Goal: Complete application form

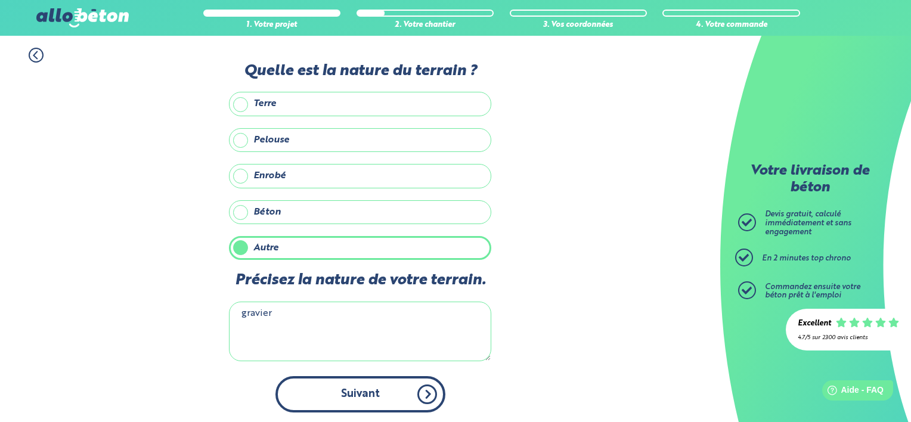
click at [379, 390] on button "Suivant" at bounding box center [360, 394] width 170 height 36
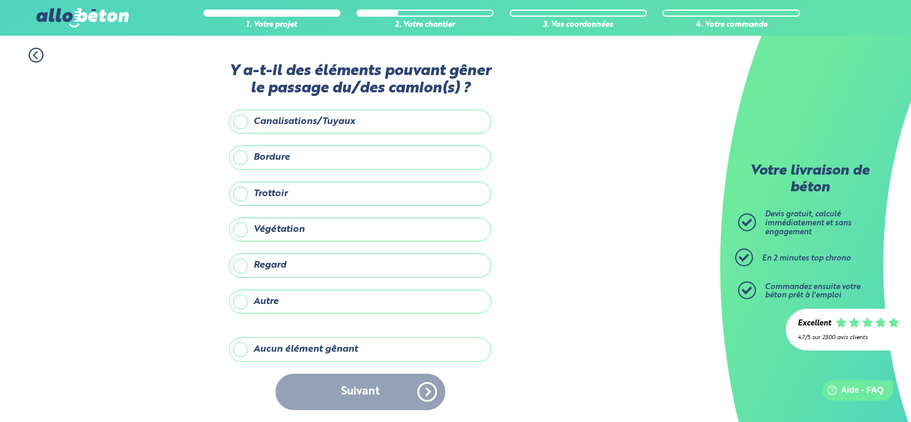
click at [429, 393] on div "Suivant" at bounding box center [360, 392] width 262 height 36
click at [300, 348] on label "Aucun élément gênant" at bounding box center [360, 349] width 262 height 24
click at [0, 0] on input "Aucun élément gênant" at bounding box center [0, 0] width 0 height 0
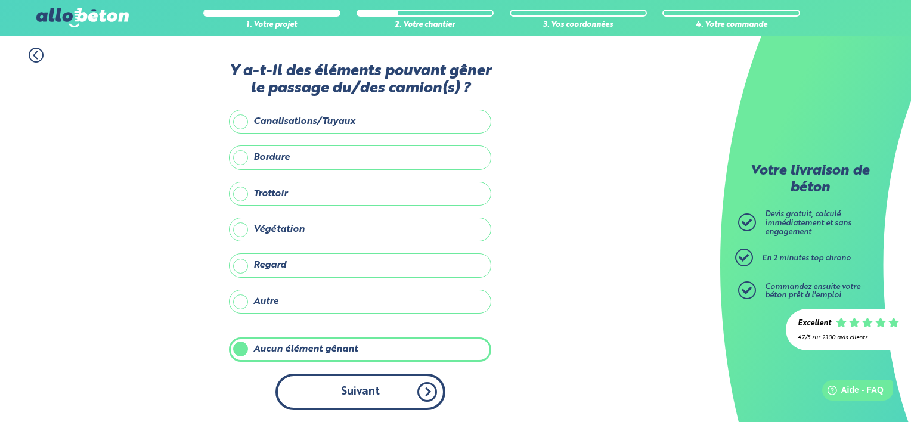
click at [427, 386] on button "Suivant" at bounding box center [360, 392] width 170 height 36
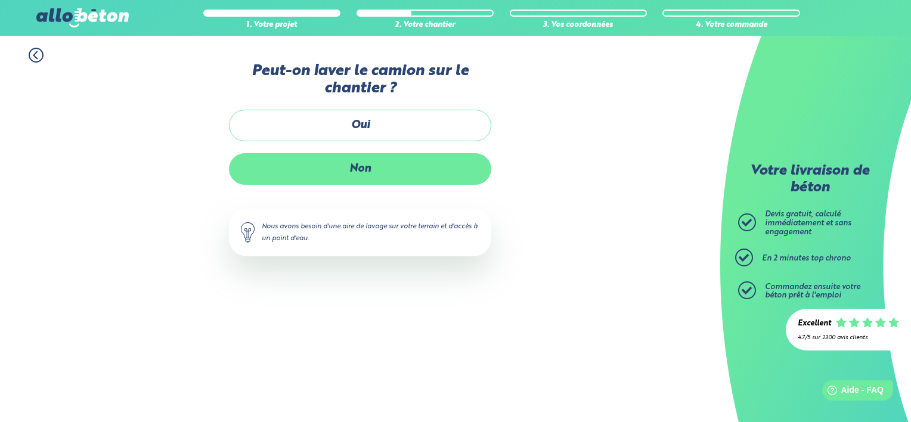
click at [355, 162] on label "Non" at bounding box center [360, 169] width 262 height 32
click at [0, 0] on input "Non" at bounding box center [0, 0] width 0 height 0
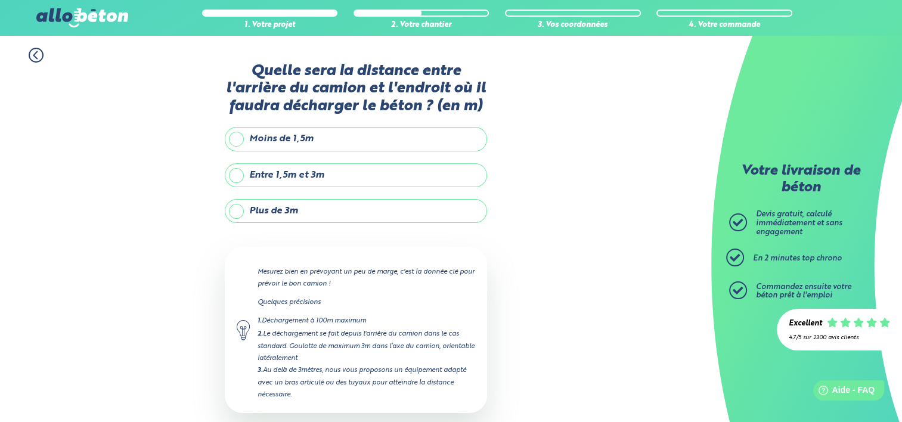
click at [303, 177] on label "Entre 1,5m et 3m" at bounding box center [356, 175] width 262 height 24
click at [0, 0] on input "Entre 1,5m et 3m" at bounding box center [0, 0] width 0 height 0
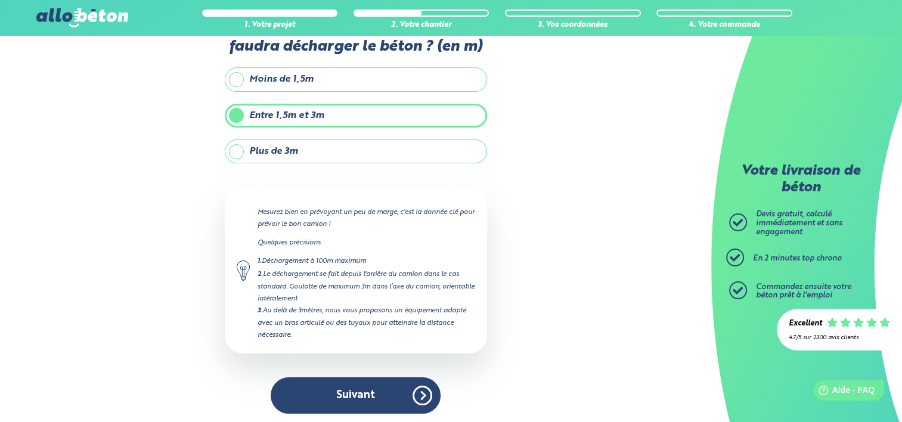
scroll to position [60, 0]
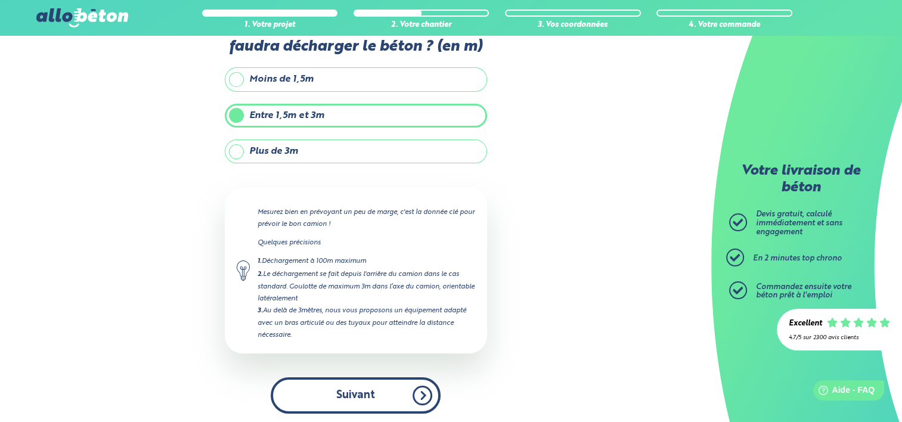
click at [358, 385] on button "Suivant" at bounding box center [356, 395] width 170 height 36
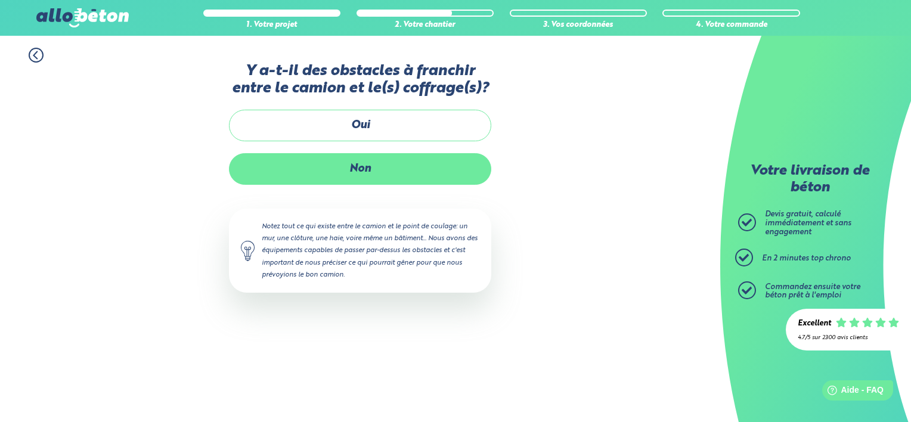
click at [361, 170] on label "Non" at bounding box center [360, 169] width 262 height 32
click at [0, 0] on input "Non" at bounding box center [0, 0] width 0 height 0
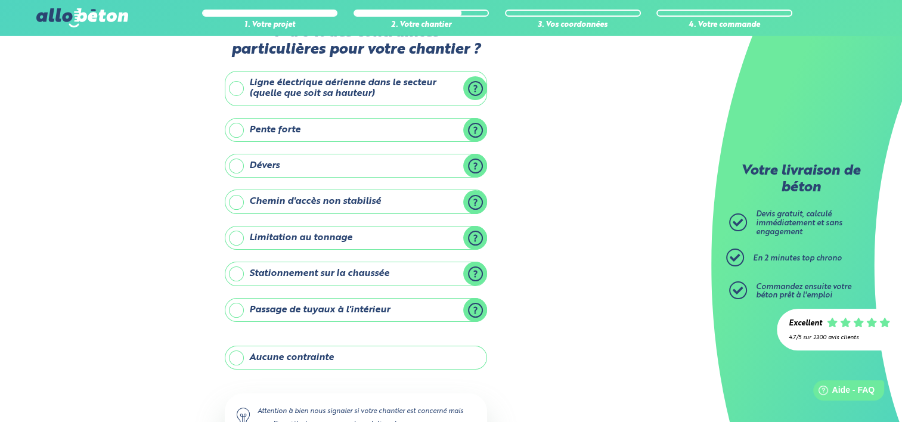
scroll to position [119, 0]
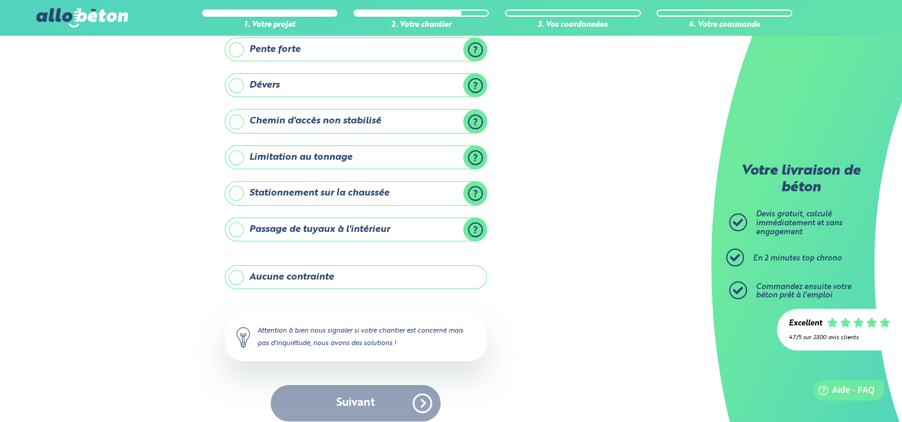
click at [298, 275] on label "Aucune contrainte" at bounding box center [356, 277] width 262 height 24
click at [0, 0] on input "Aucune contrainte" at bounding box center [0, 0] width 0 height 0
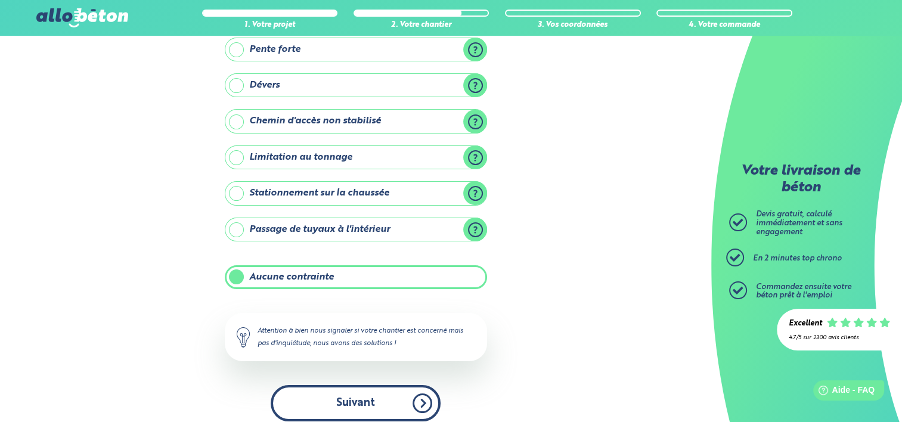
click at [360, 396] on button "Suivant" at bounding box center [356, 403] width 170 height 36
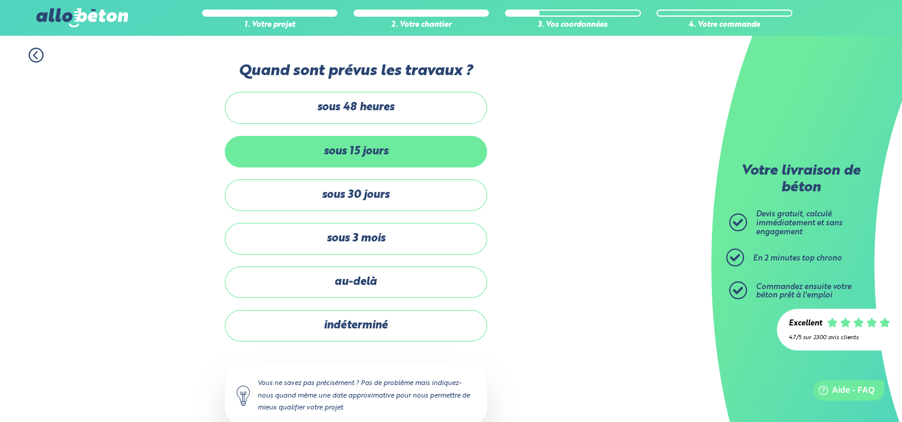
click at [312, 154] on label "sous 15 jours" at bounding box center [356, 152] width 262 height 32
click at [0, 0] on input "sous 15 jours" at bounding box center [0, 0] width 0 height 0
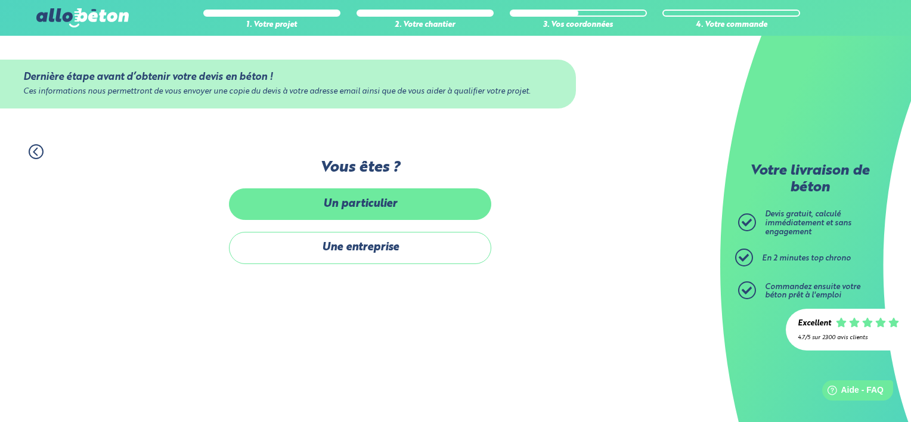
click at [377, 210] on label "Un particulier" at bounding box center [360, 204] width 262 height 32
click at [0, 0] on input "Un particulier" at bounding box center [0, 0] width 0 height 0
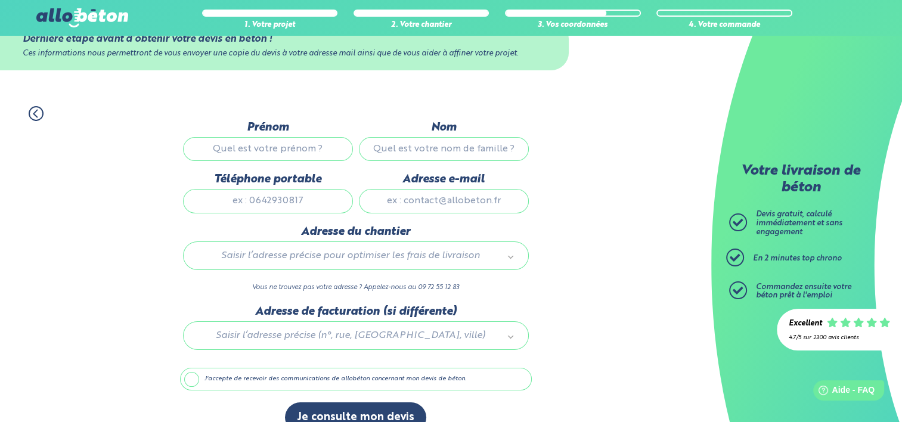
scroll to position [60, 0]
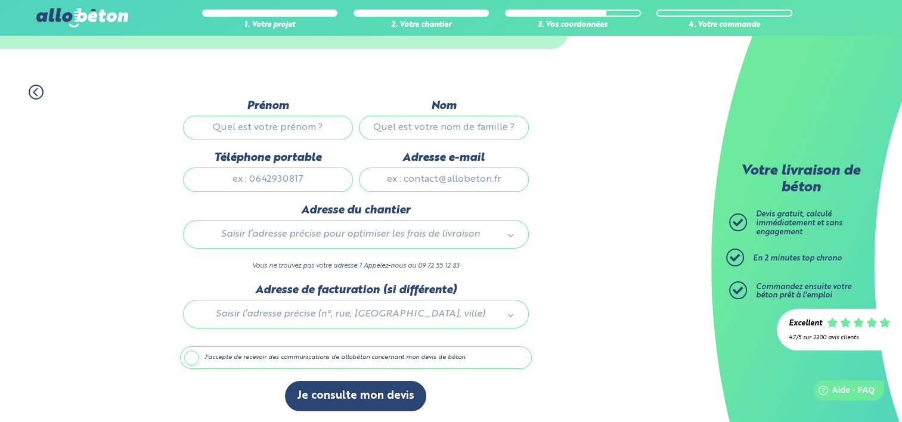
click at [266, 130] on input "Prénom" at bounding box center [268, 128] width 170 height 24
type input "[PERSON_NAME]"
type input "VALLOT"
type input "0769363633"
type input "[EMAIL_ADDRESS][DOMAIN_NAME]"
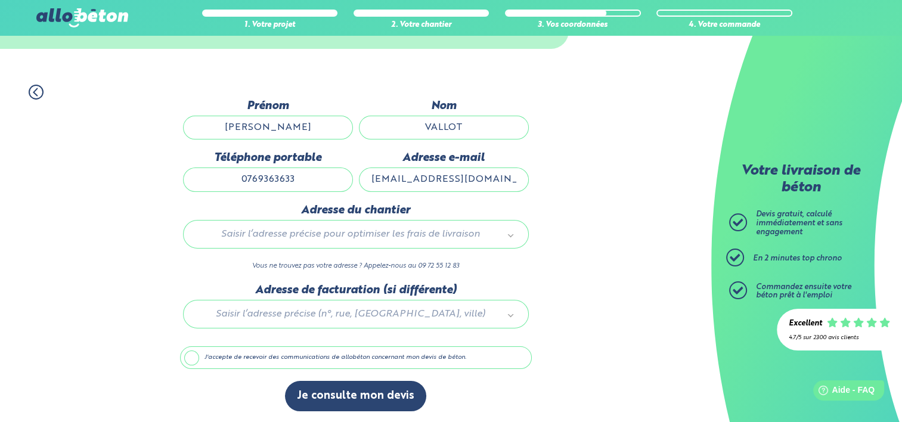
type input "[STREET_ADDRESS]"
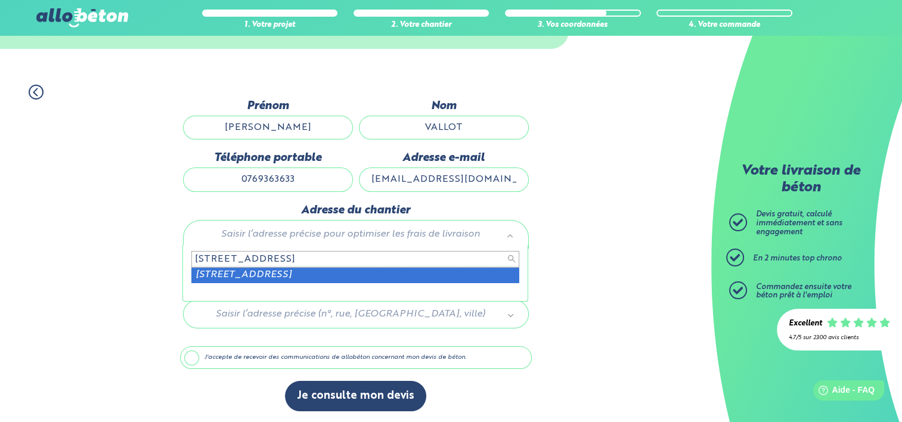
click at [268, 257] on input "[STREET_ADDRESS]" at bounding box center [355, 259] width 328 height 17
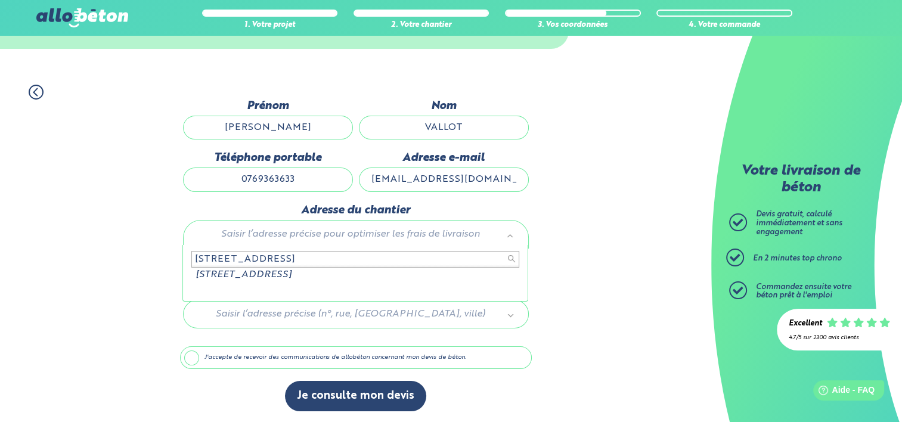
drag, startPoint x: 319, startPoint y: 261, endPoint x: 181, endPoint y: 272, distance: 138.7
click at [181, 272] on body "09 72 55 12 83 Conseils et Appel Gratuits nos produits le béton prêt à l'emploi…" at bounding box center [451, 181] width 902 height 483
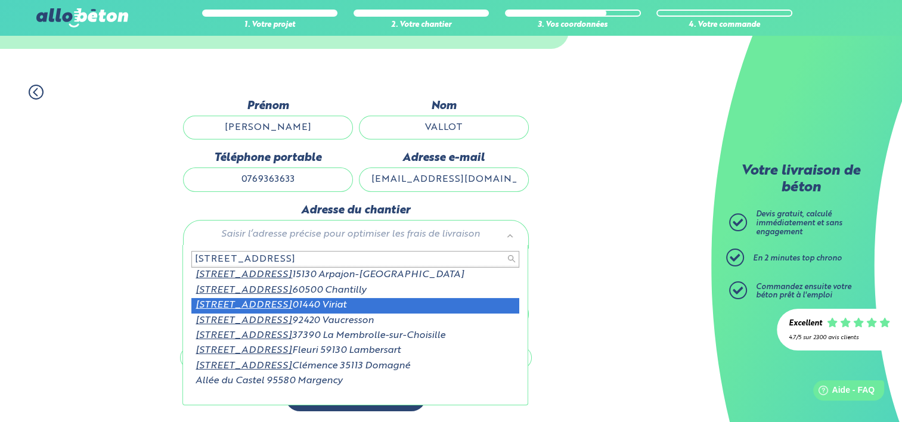
type input "[STREET_ADDRESS]"
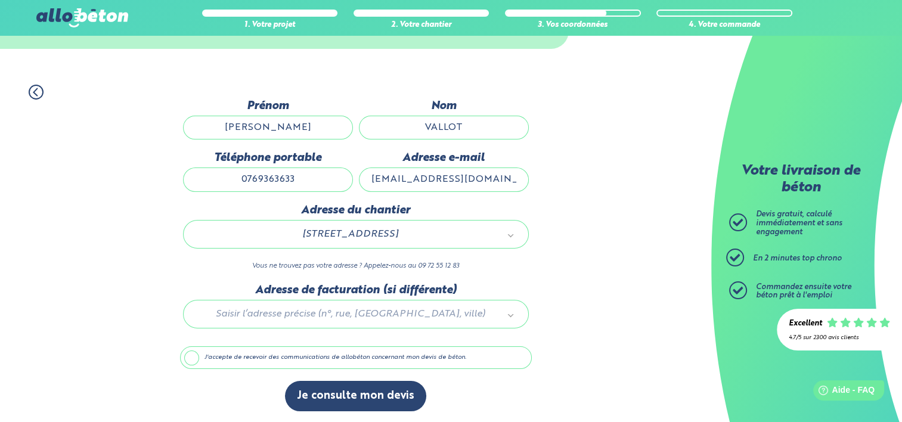
click at [250, 312] on div at bounding box center [356, 312] width 352 height 57
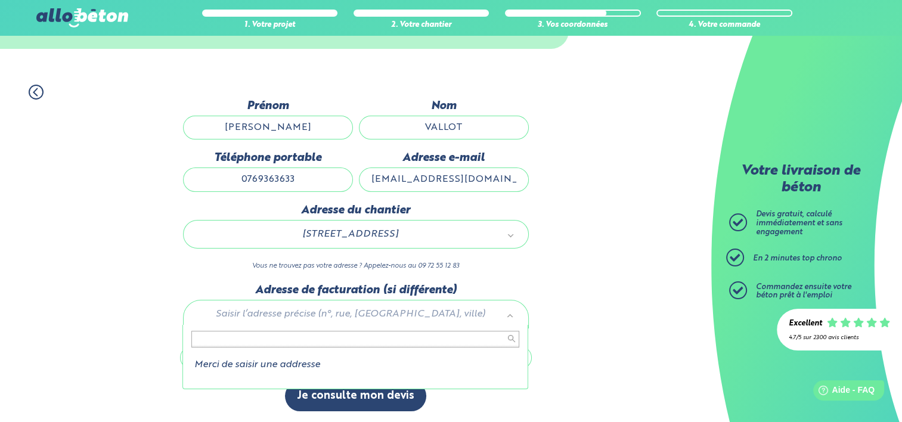
click at [261, 334] on input "text" at bounding box center [355, 339] width 328 height 17
click at [230, 367] on li "Merci de saisir une addresse" at bounding box center [355, 364] width 328 height 11
click at [209, 363] on li "Merci de saisir une addresse" at bounding box center [355, 364] width 328 height 11
click at [204, 336] on input "text" at bounding box center [355, 339] width 328 height 17
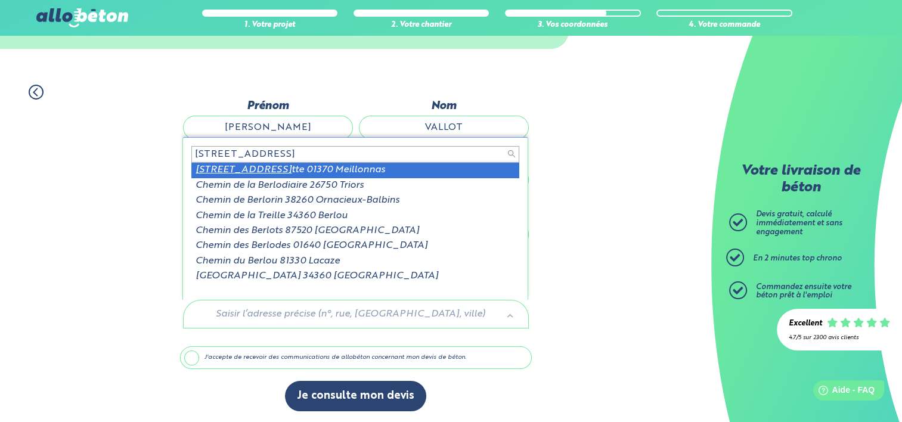
type input "[STREET_ADDRESS]"
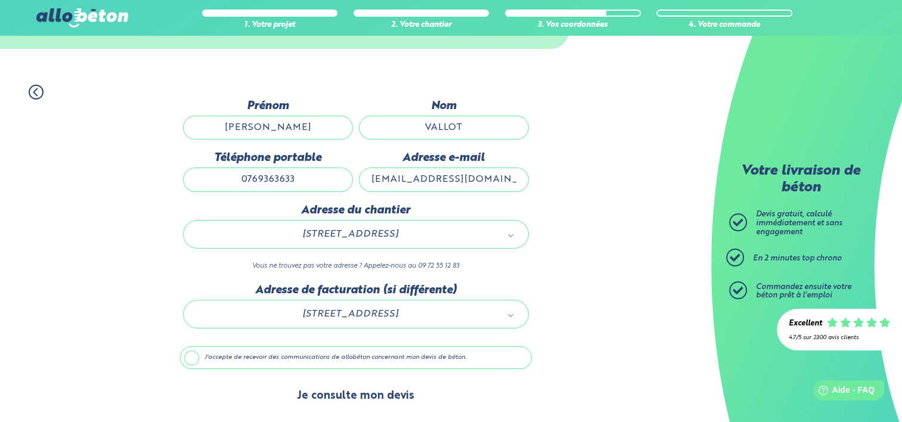
click at [357, 393] on button "Je consulte mon devis" at bounding box center [355, 396] width 141 height 30
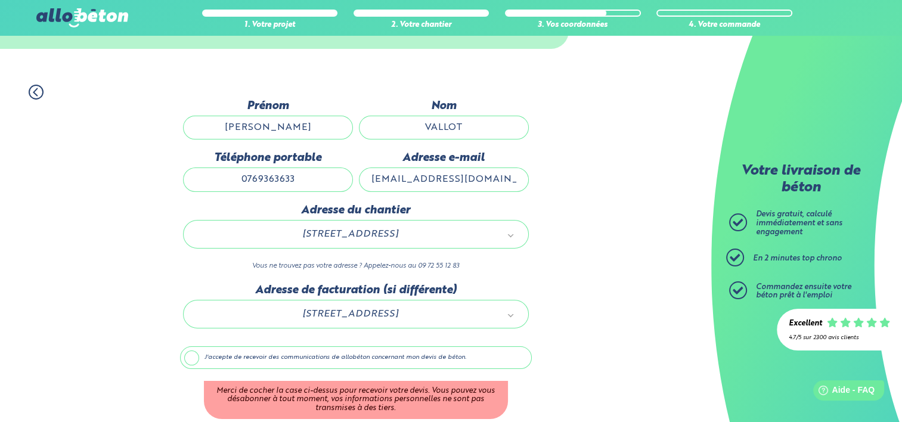
click at [216, 350] on label "J'accepte de recevoir des communications de allobéton concernant mon devis de b…" at bounding box center [356, 357] width 352 height 23
click at [0, 0] on input "J'accepte de recevoir des communications de allobéton concernant mon devis de b…" at bounding box center [0, 0] width 0 height 0
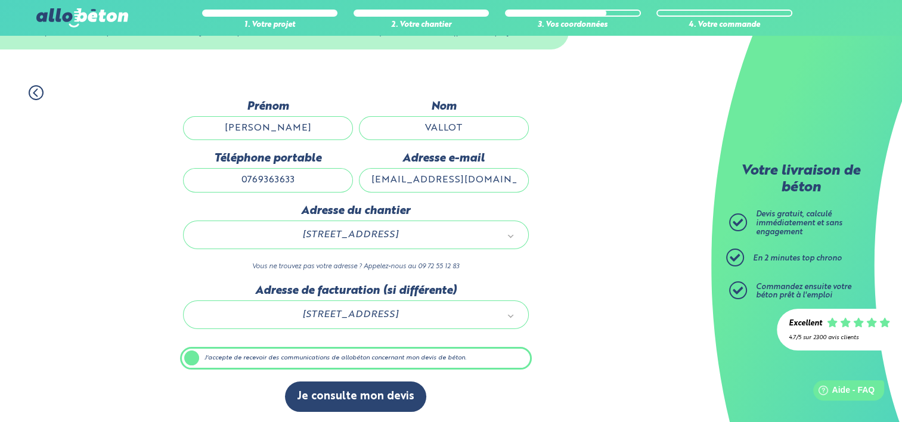
click at [195, 357] on label "J'accepte de recevoir des communications de allobéton concernant mon devis de b…" at bounding box center [356, 358] width 352 height 23
click at [0, 0] on input "J'accepte de recevoir des communications de allobéton concernant mon devis de b…" at bounding box center [0, 0] width 0 height 0
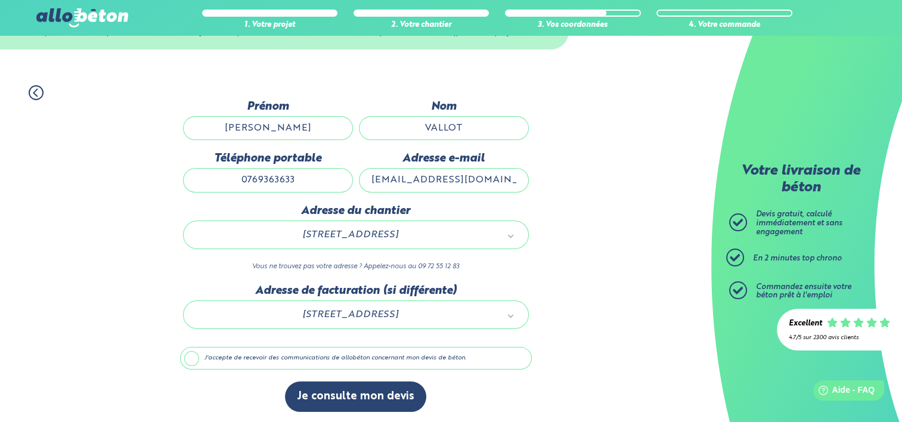
scroll to position [60, 0]
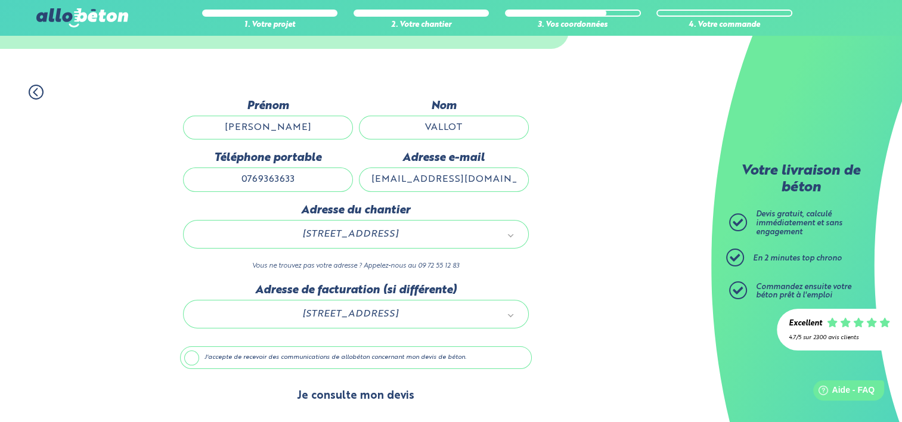
click at [342, 400] on button "Je consulte mon devis" at bounding box center [355, 396] width 141 height 30
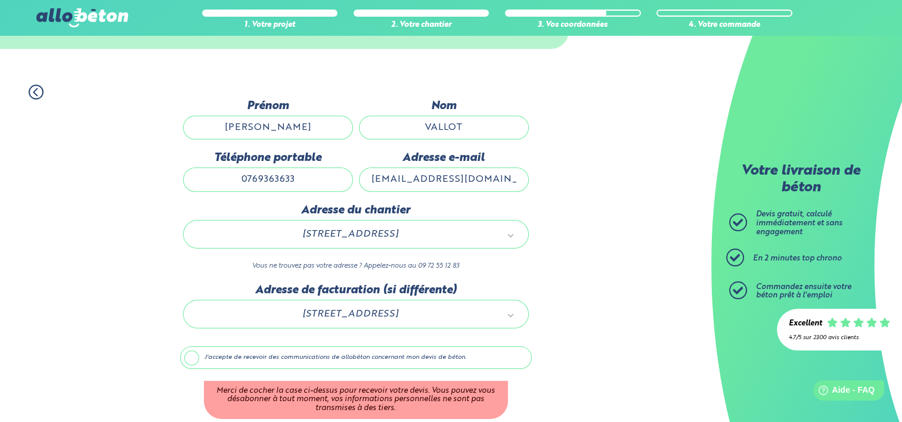
click at [199, 356] on label "J'accepte de recevoir des communications de allobéton concernant mon devis de b…" at bounding box center [356, 357] width 352 height 23
click at [0, 0] on input "J'accepte de recevoir des communications de allobéton concernant mon devis de b…" at bounding box center [0, 0] width 0 height 0
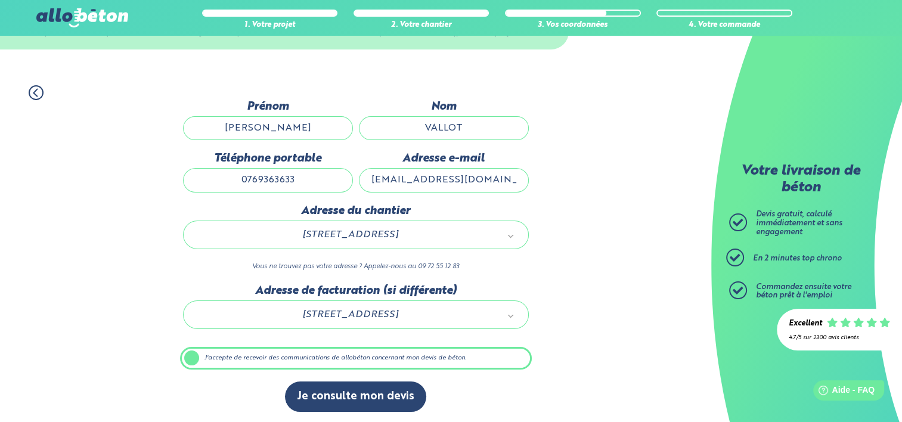
click at [199, 358] on label "J'accepte de recevoir des communications de allobéton concernant mon devis de b…" at bounding box center [356, 358] width 352 height 23
click at [0, 0] on input "J'accepte de recevoir des communications de allobéton concernant mon devis de b…" at bounding box center [0, 0] width 0 height 0
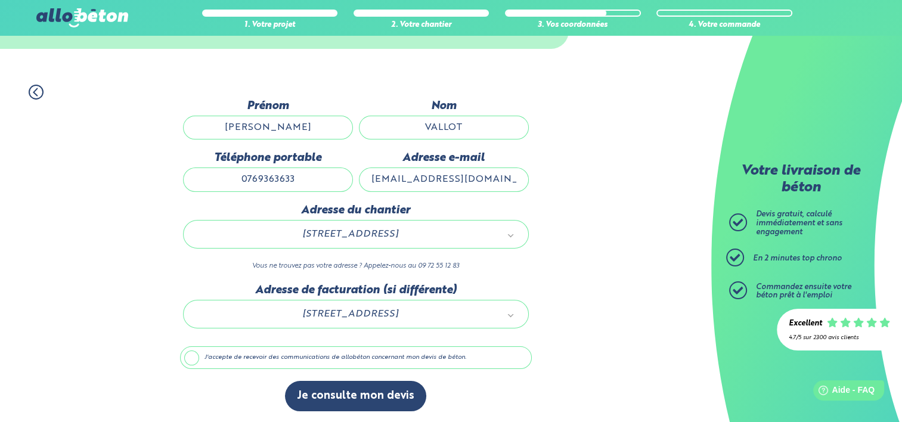
click at [193, 358] on label "J'accepte de recevoir des communications de allobéton concernant mon devis de b…" at bounding box center [356, 357] width 352 height 23
click at [0, 0] on input "J'accepte de recevoir des communications de allobéton concernant mon devis de b…" at bounding box center [0, 0] width 0 height 0
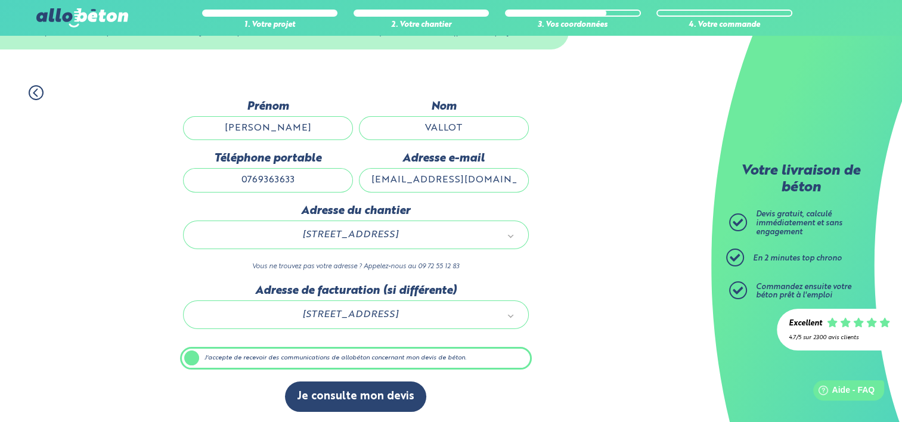
click at [192, 355] on label "J'accepte de recevoir des communications de allobéton concernant mon devis de b…" at bounding box center [356, 358] width 352 height 23
click at [0, 0] on input "J'accepte de recevoir des communications de allobéton concernant mon devis de b…" at bounding box center [0, 0] width 0 height 0
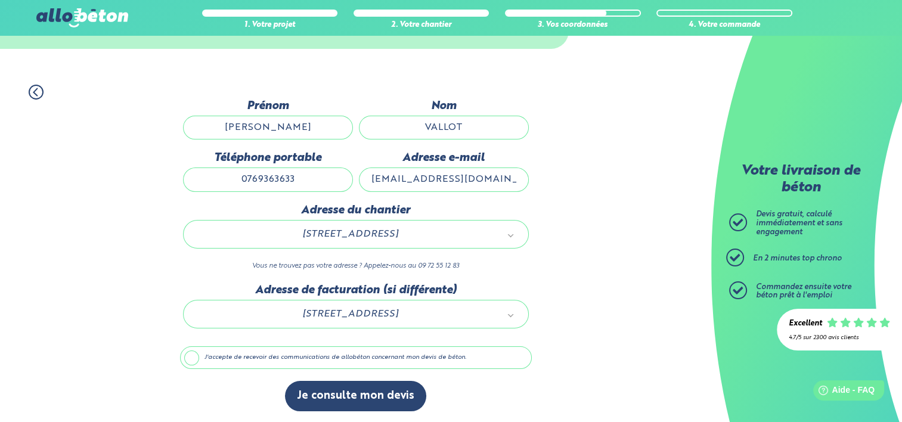
click at [267, 355] on label "J'accepte de recevoir des communications de allobéton concernant mon devis de b…" at bounding box center [356, 357] width 352 height 23
click at [0, 0] on input "J'accepte de recevoir des communications de allobéton concernant mon devis de b…" at bounding box center [0, 0] width 0 height 0
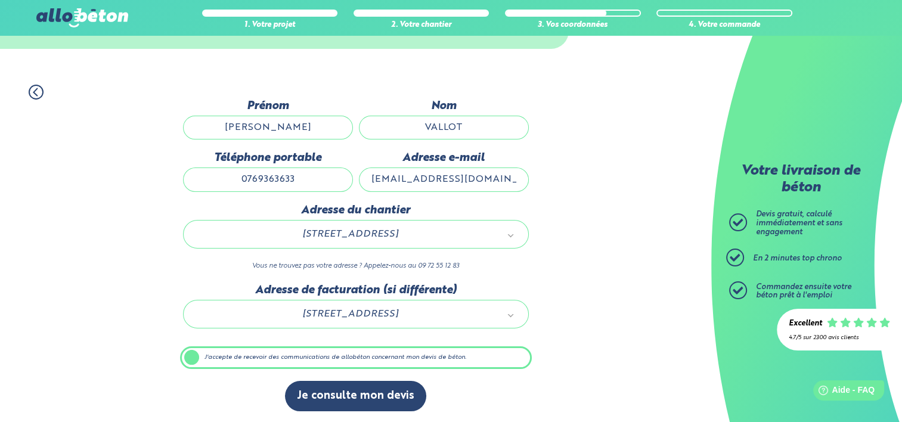
scroll to position [59, 0]
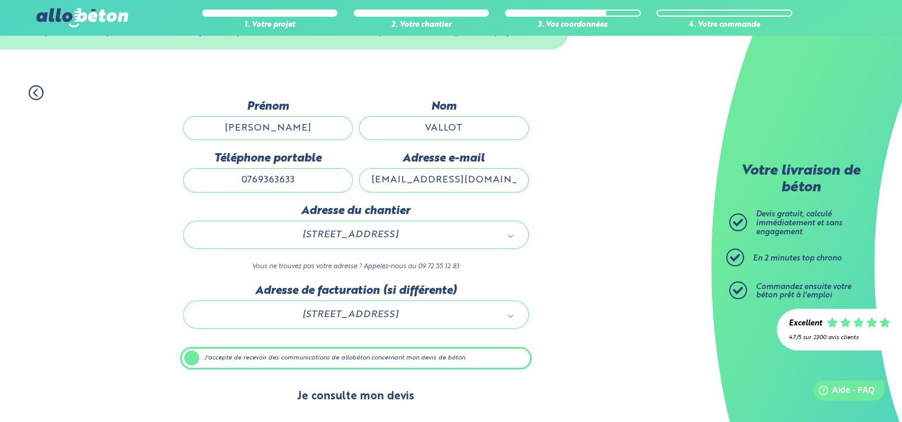
click at [360, 389] on button "Je consulte mon devis" at bounding box center [355, 396] width 141 height 30
